Goal: Transaction & Acquisition: Purchase product/service

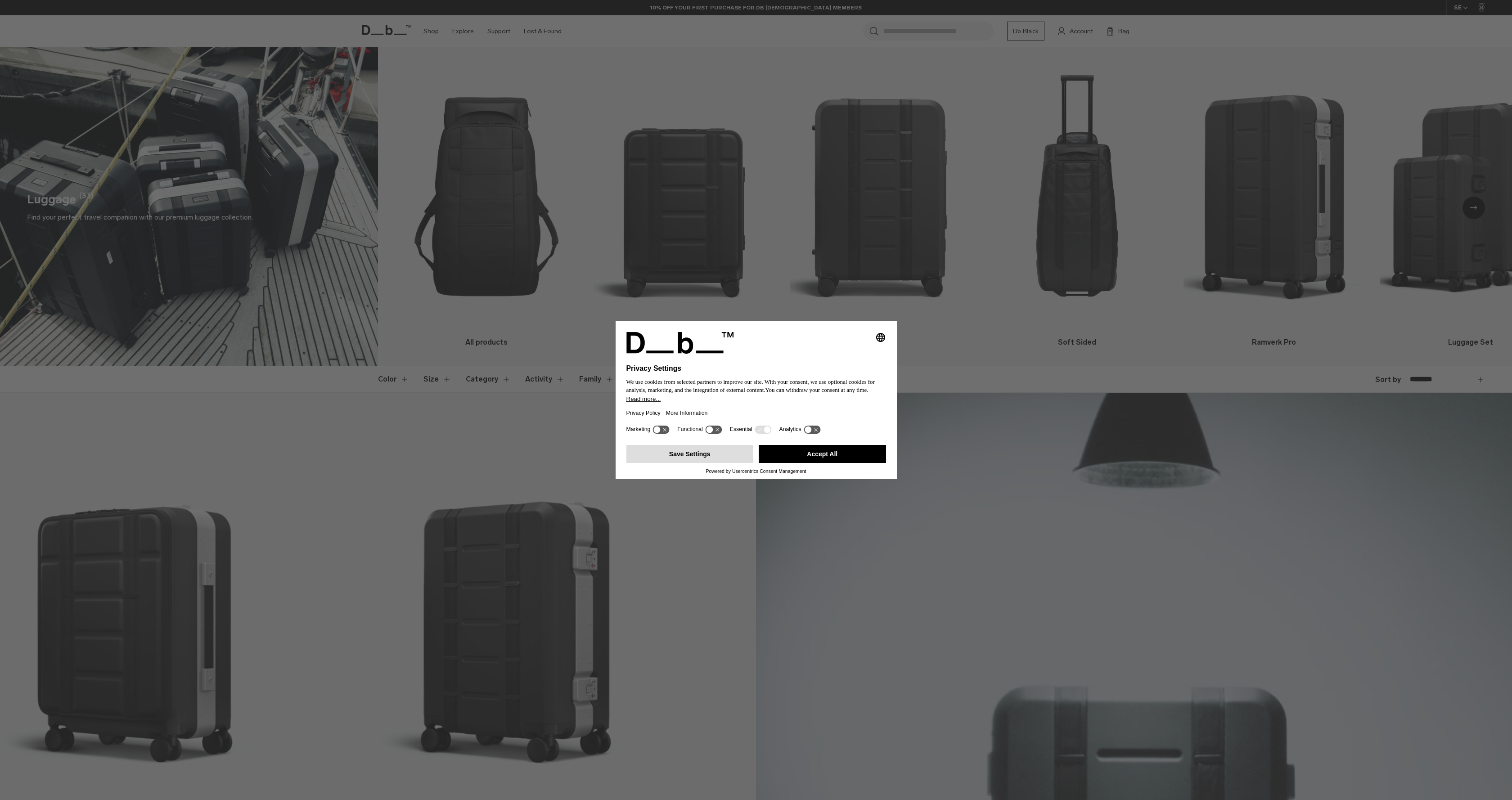
click at [697, 458] on button "Save Settings" at bounding box center [690, 454] width 127 height 18
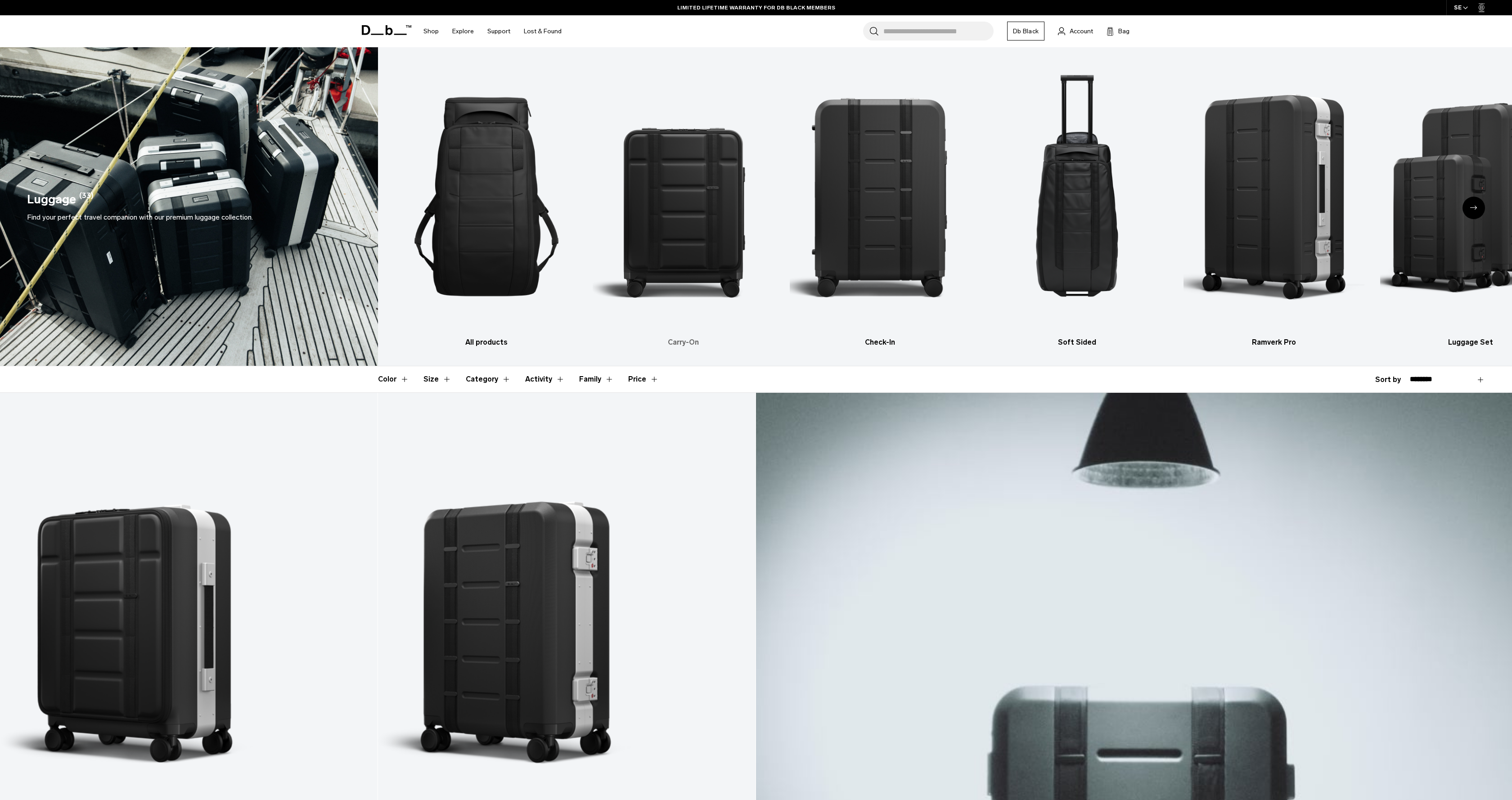
click at [679, 211] on img "2 / 6" at bounding box center [683, 197] width 181 height 272
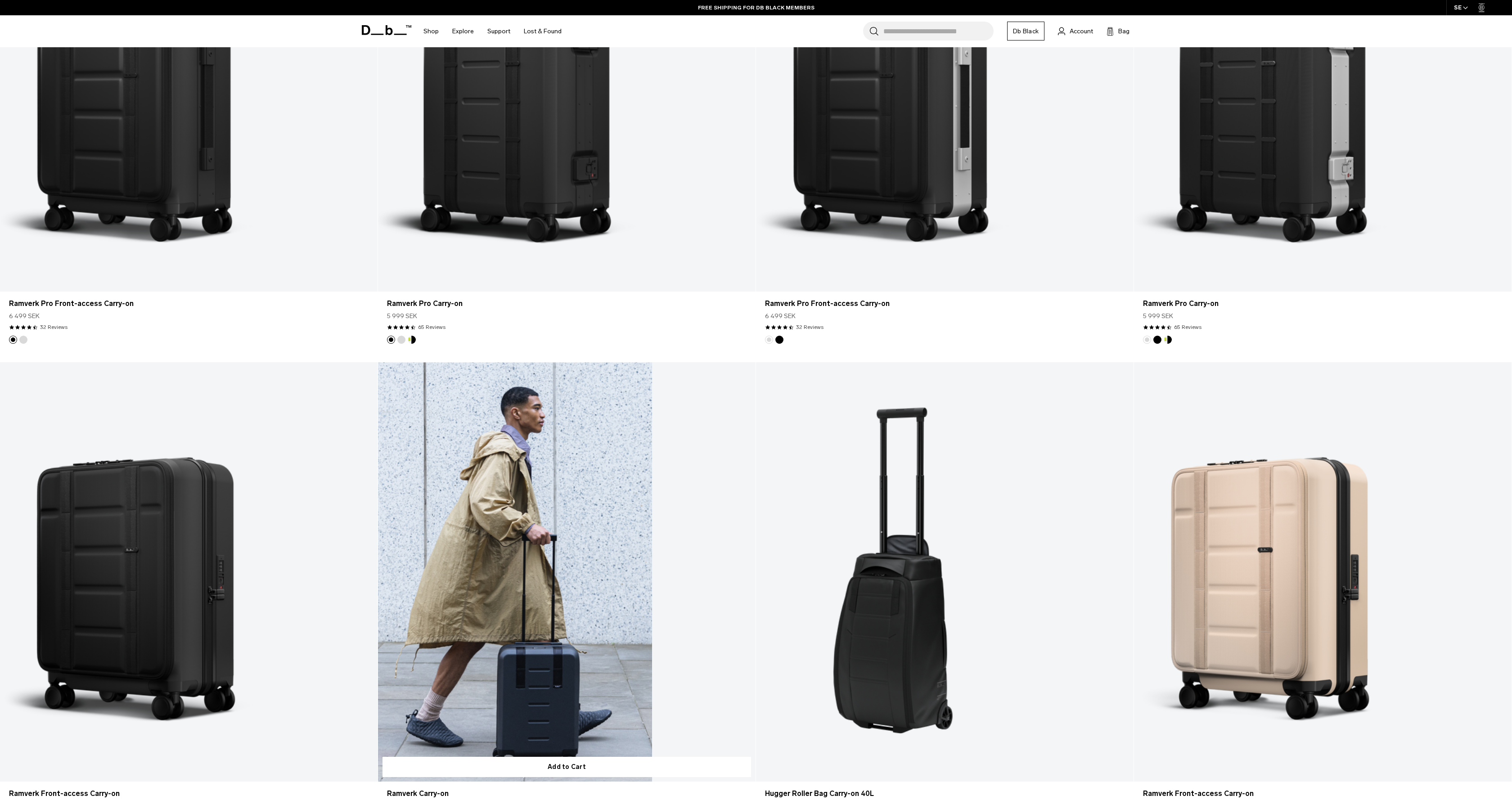
scroll to position [368, 0]
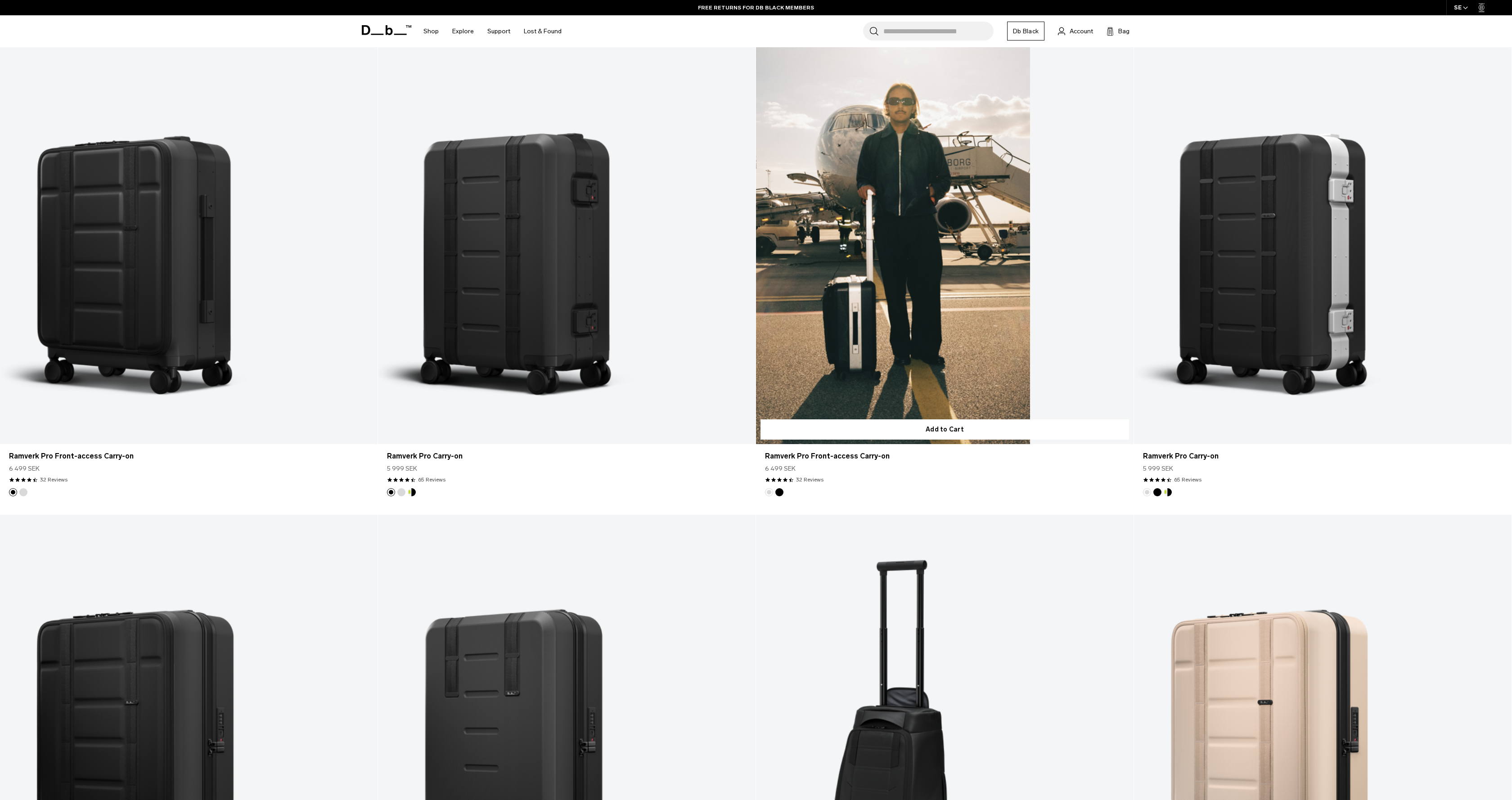
click at [895, 316] on link "Ramverk Pro Front-access Carry-on" at bounding box center [944, 234] width 377 height 420
